Goal: Find specific page/section: Find specific page/section

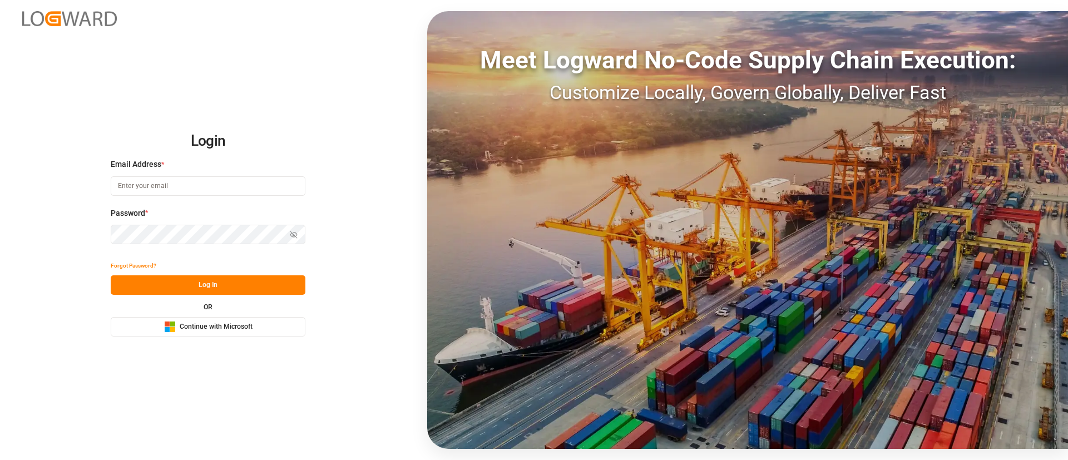
click at [202, 321] on div "Microsoft Logo Continue with Microsoft" at bounding box center [208, 327] width 88 height 12
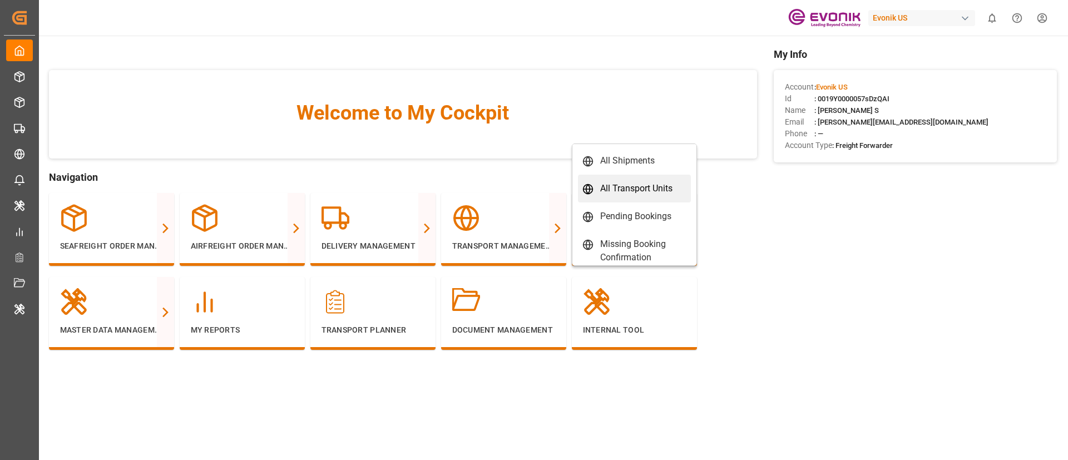
click at [620, 185] on div "All Transport Units" at bounding box center [636, 188] width 72 height 13
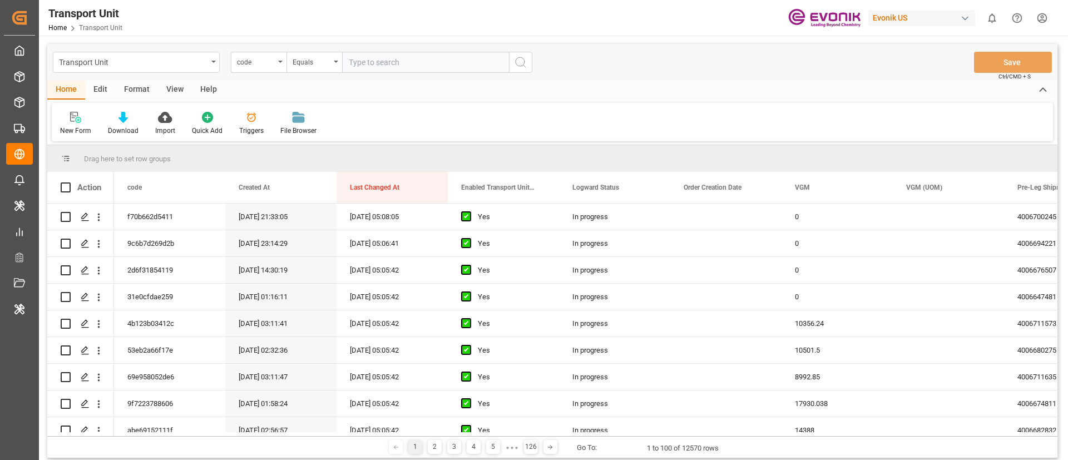
click at [268, 67] on div "code" at bounding box center [259, 62] width 56 height 21
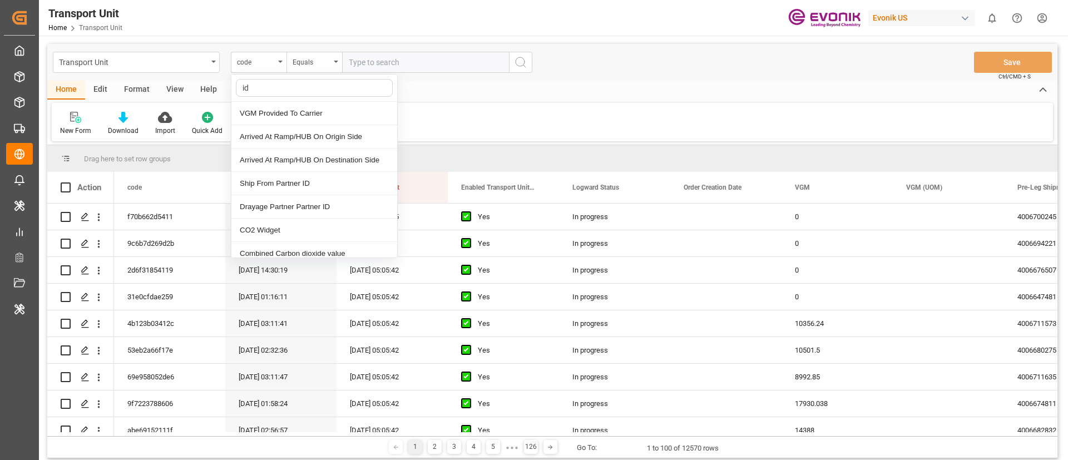
type input "i"
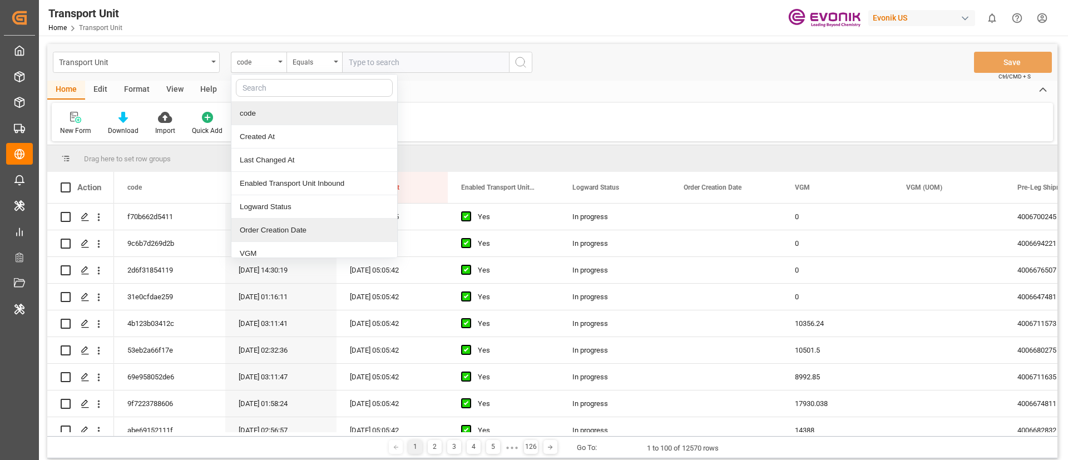
click at [582, 131] on div "New Form Download Import Quick Add Triggers File Browser" at bounding box center [552, 122] width 1001 height 38
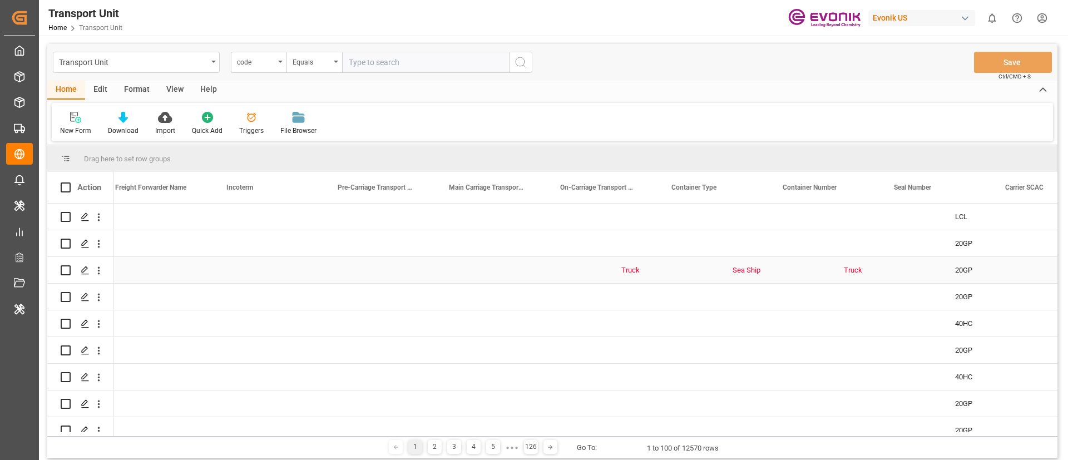
scroll to position [0, 2365]
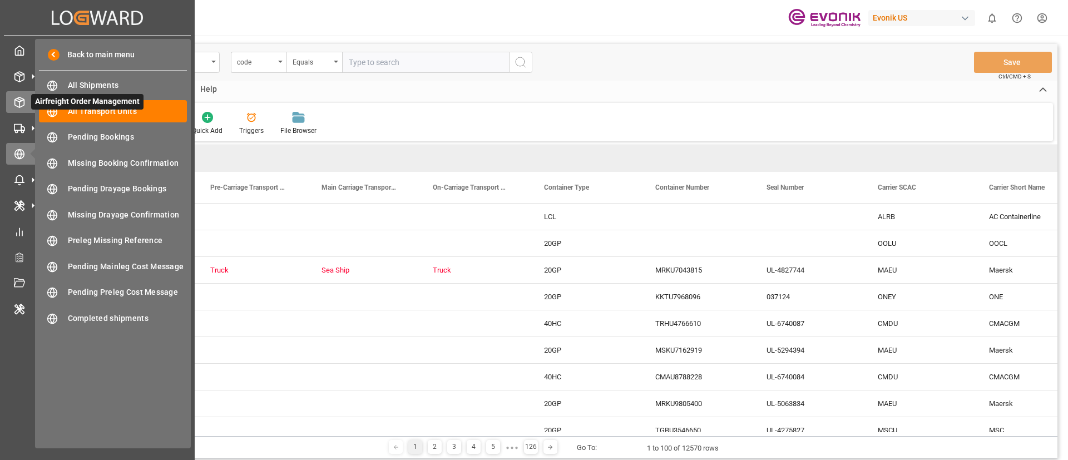
click at [12, 92] on div "Airfreight Order Management Airfreight Order Management" at bounding box center [97, 102] width 182 height 22
click at [25, 52] on div "My Cockpit My Cockpit" at bounding box center [97, 50] width 182 height 22
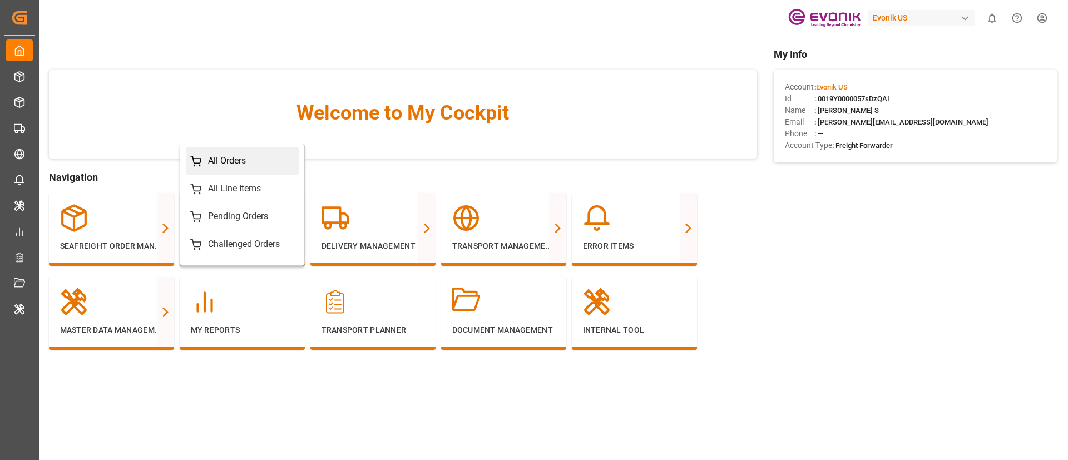
click at [244, 160] on div "All Orders" at bounding box center [227, 160] width 38 height 13
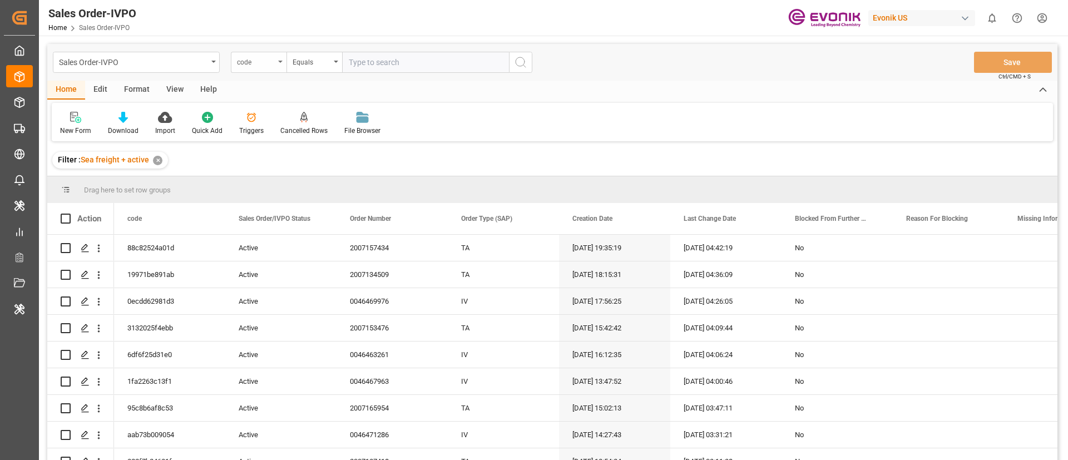
click at [255, 67] on div "code" at bounding box center [256, 61] width 38 height 13
type input "i"
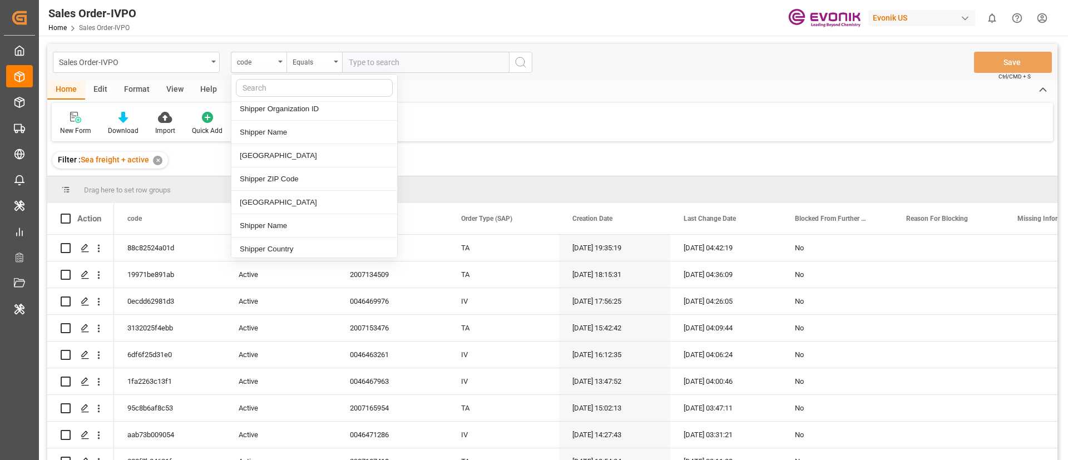
scroll to position [1345, 0]
click at [531, 169] on div "Filter : Sea freight + active ✕" at bounding box center [552, 160] width 1010 height 31
